Goal: Check status

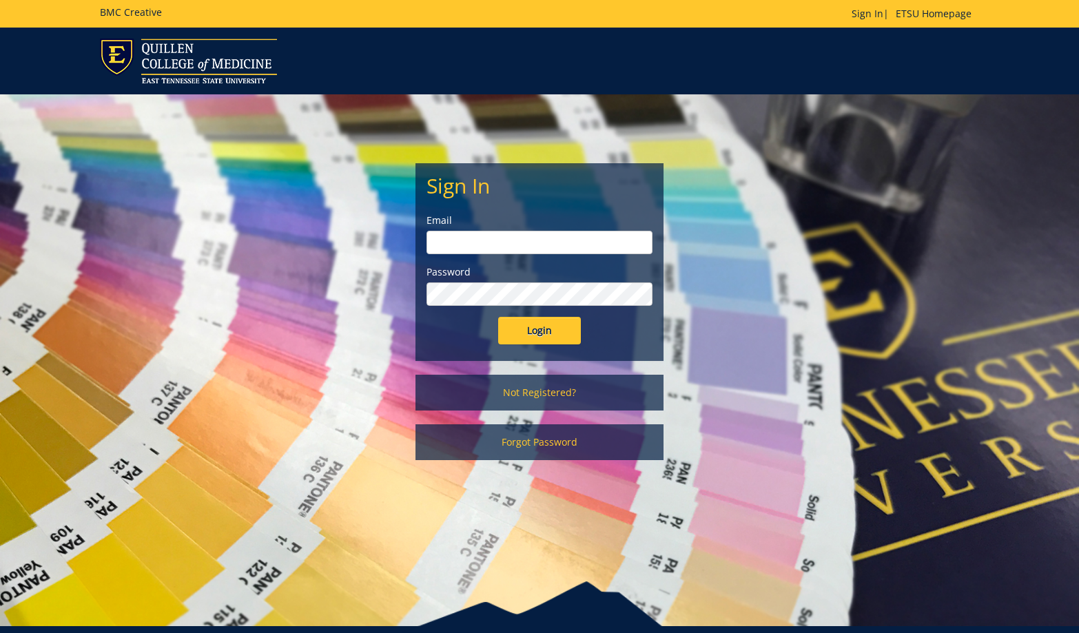
click at [485, 249] on input "email" at bounding box center [540, 242] width 226 height 23
type input "[EMAIL_ADDRESS][DOMAIN_NAME]"
click at [498, 317] on input "Login" at bounding box center [539, 331] width 83 height 28
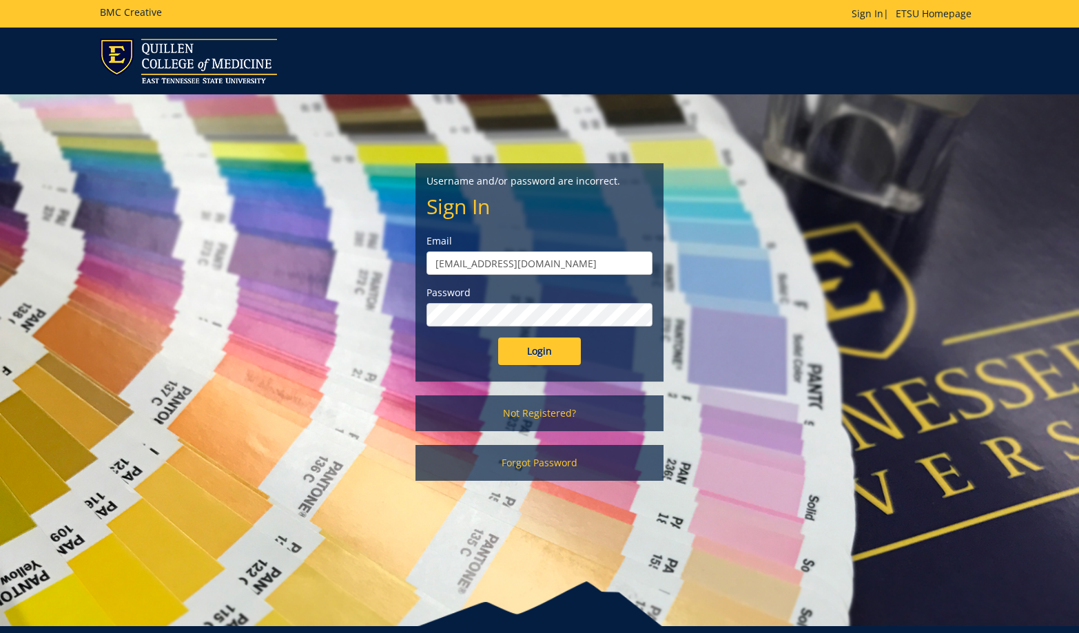
click at [498, 338] on input "Login" at bounding box center [539, 352] width 83 height 28
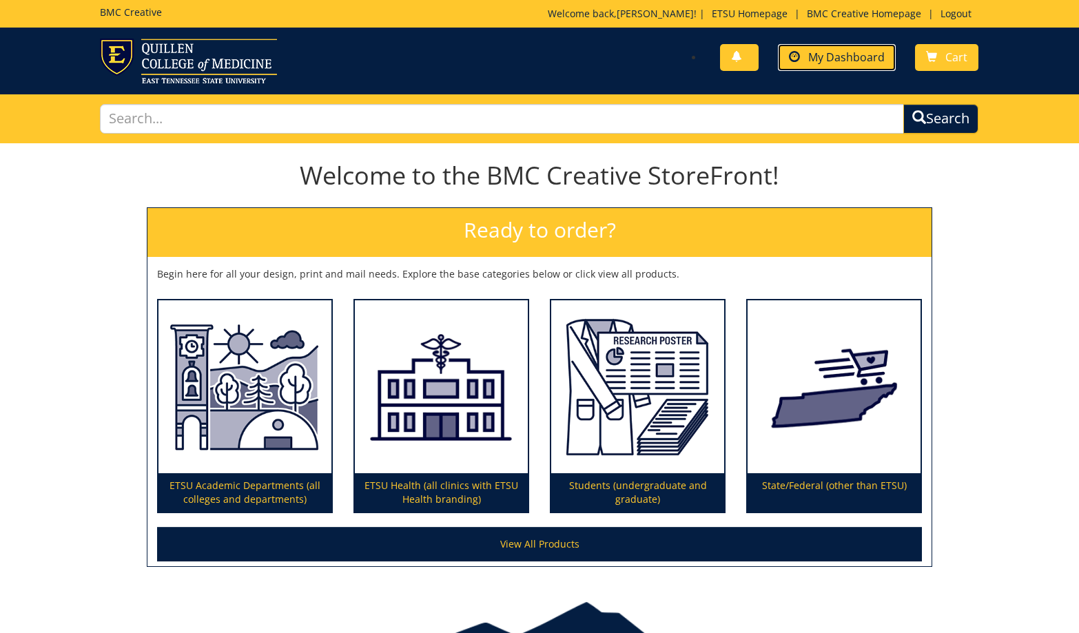
click at [854, 60] on span "My Dashboard" at bounding box center [846, 57] width 76 height 15
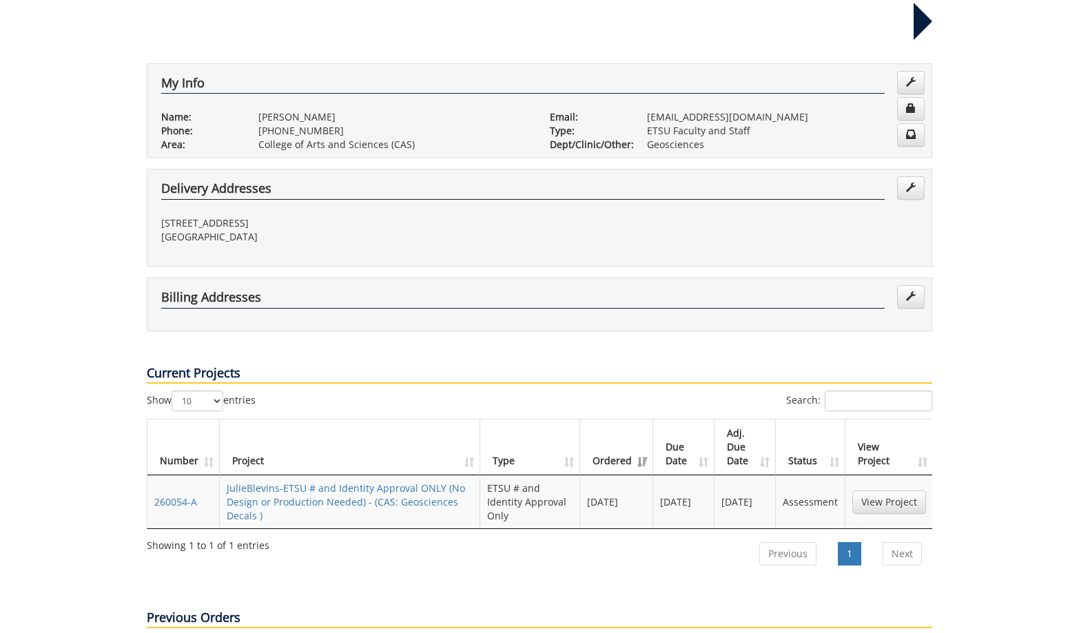
scroll to position [276, 0]
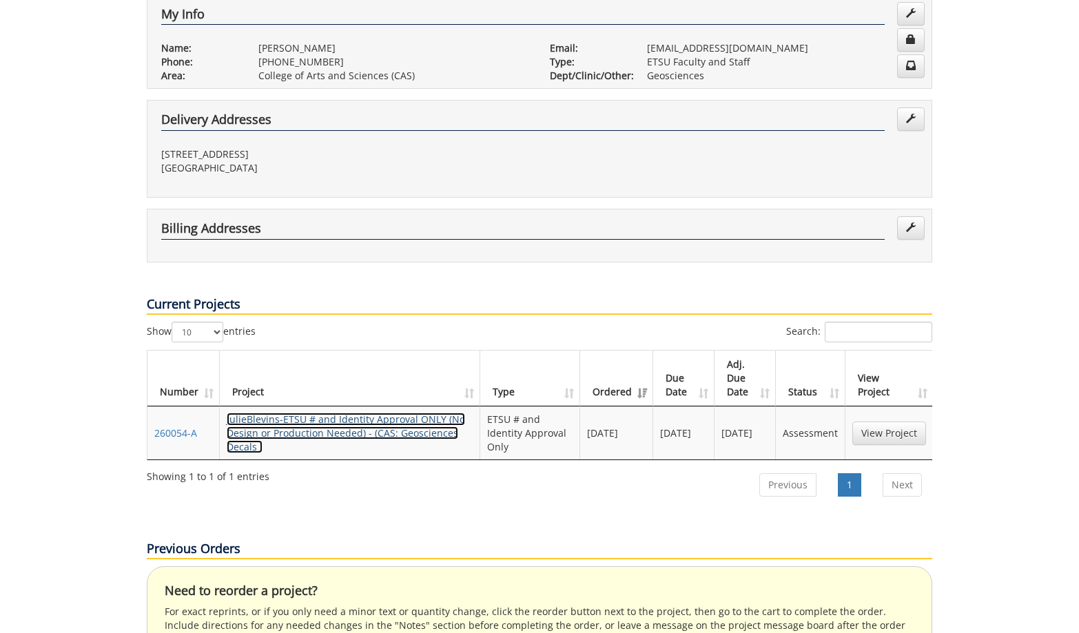
click at [376, 413] on link "JulieBlevins-ETSU # and Identity Approval ONLY (No Design or Production Needed)…" at bounding box center [346, 433] width 238 height 41
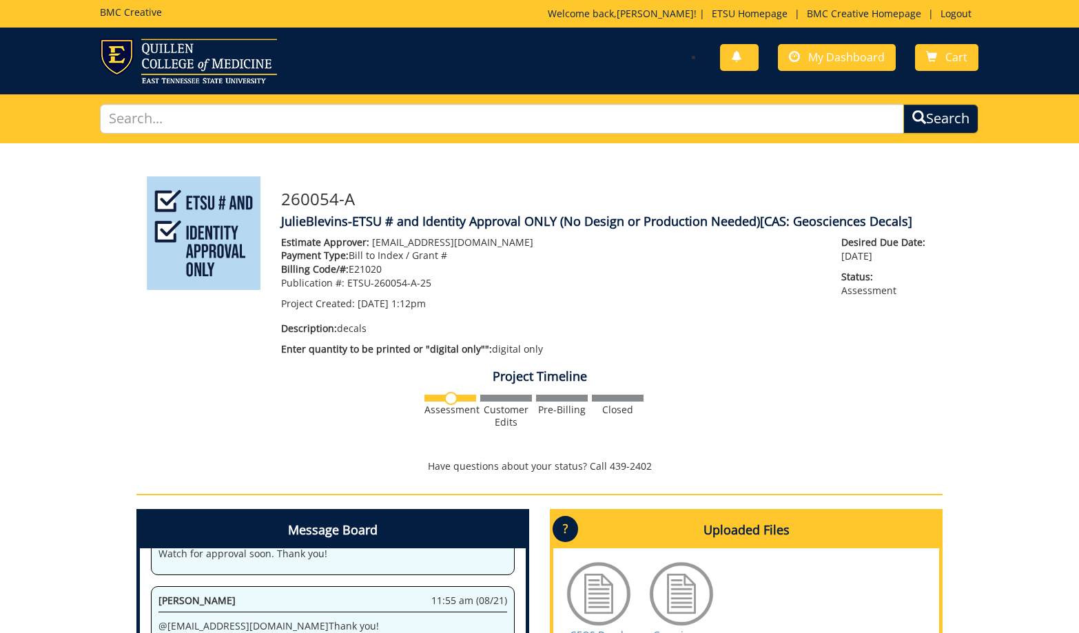
scroll to position [276, 0]
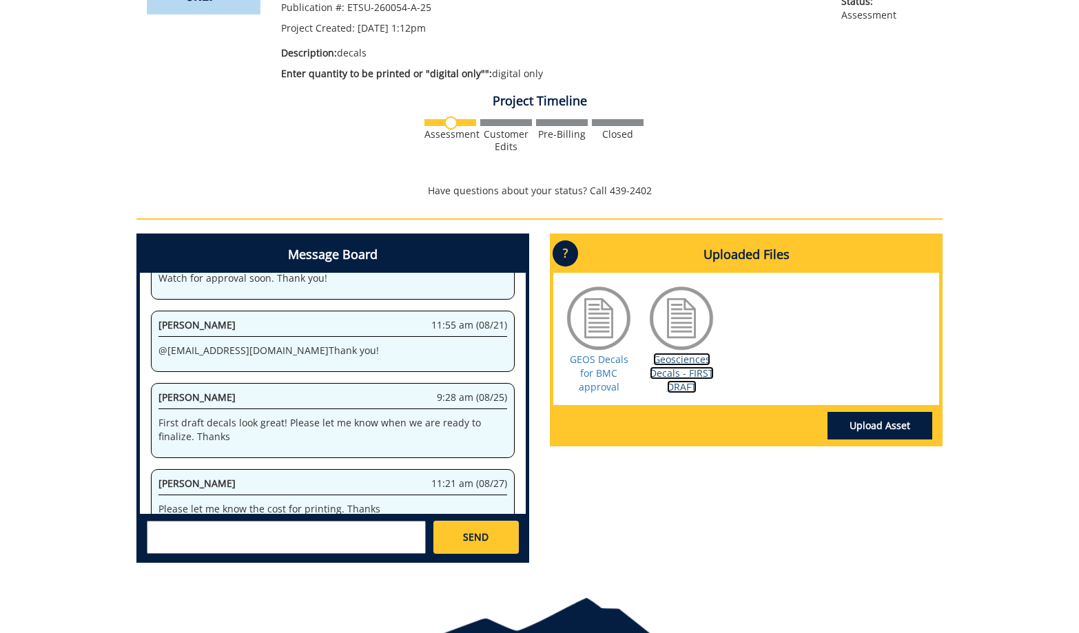
click at [679, 364] on link "Geosciences Decals - FIRST DRAFT" at bounding box center [682, 373] width 64 height 41
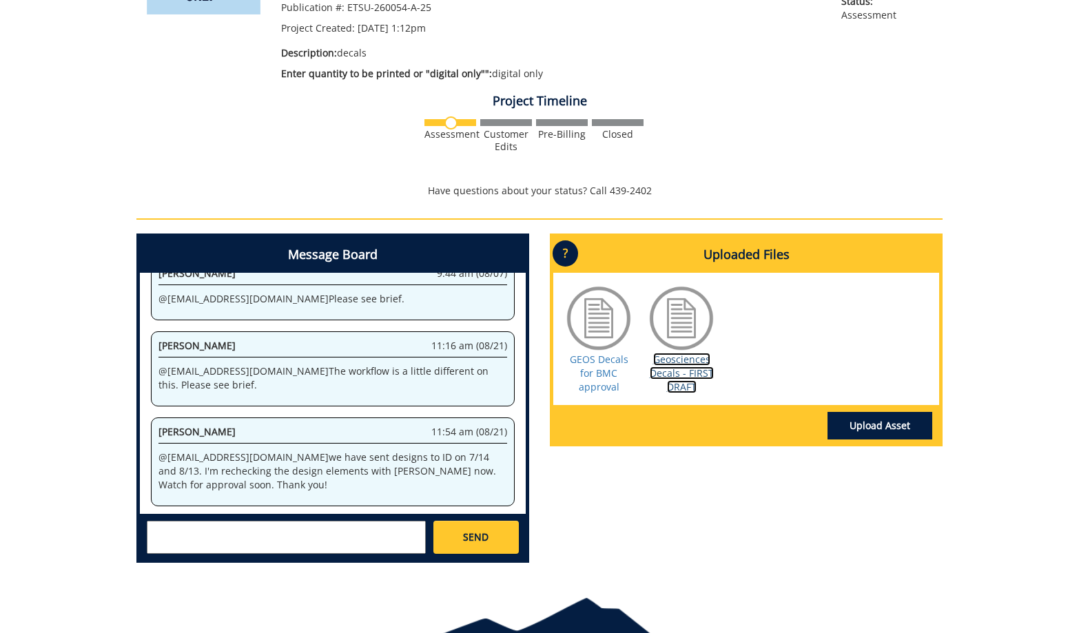
scroll to position [69, 0]
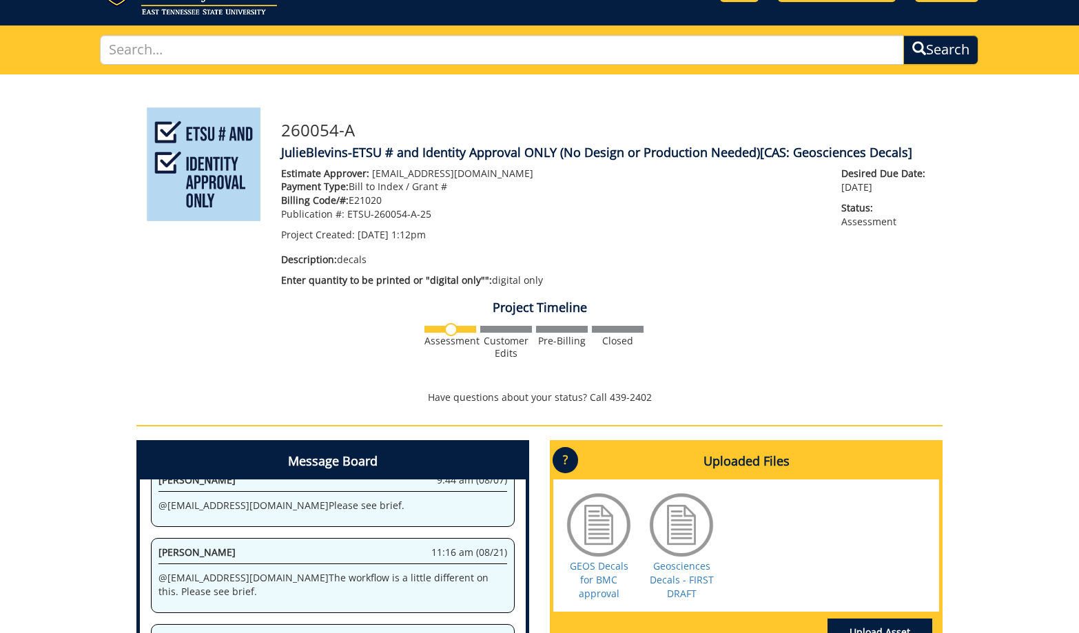
drag, startPoint x: 442, startPoint y: 216, endPoint x: 470, endPoint y: 271, distance: 61.3
click at [283, 223] on div "Estimate Approver: blevinjm@etsu.edu Payment Type: Bill to Index / Grant # Bill…" at bounding box center [551, 204] width 540 height 75
click at [434, 245] on div "Estimate Approver: blevinjm@etsu.edu Payment Type: Bill to Index / Grant # Bill…" at bounding box center [551, 230] width 560 height 127
drag, startPoint x: 435, startPoint y: 213, endPoint x: 279, endPoint y: 210, distance: 156.4
click at [279, 210] on div "Estimate Approver: blevinjm@etsu.edu Payment Type: Bill to Index / Grant # Bill…" at bounding box center [551, 230] width 560 height 127
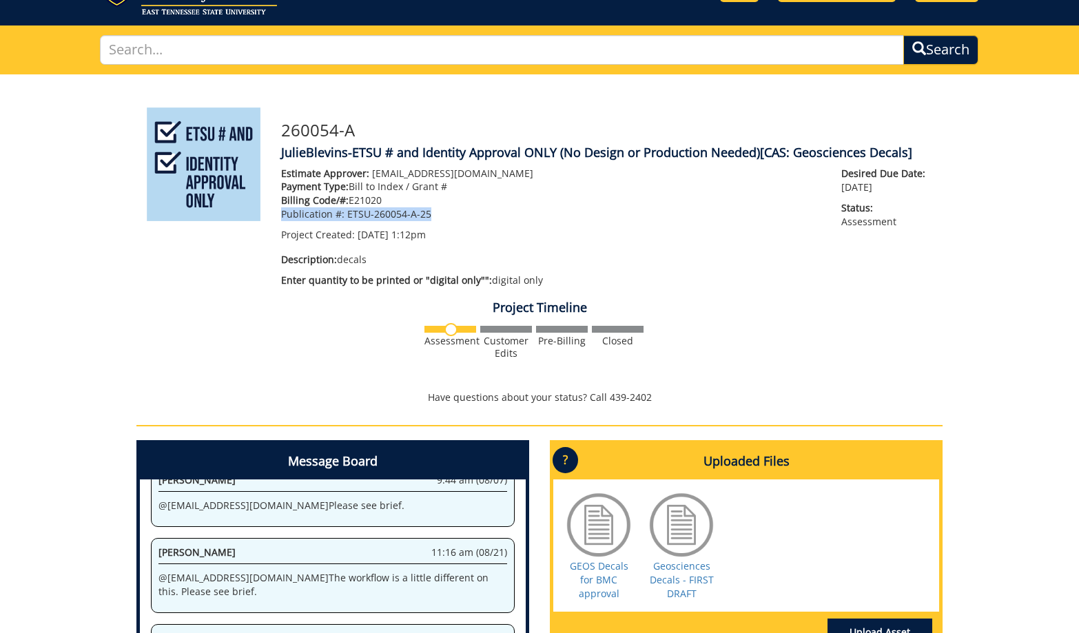
copy p "Publication #: ETSU-260054-A-25"
